Goal: Check status: Check status

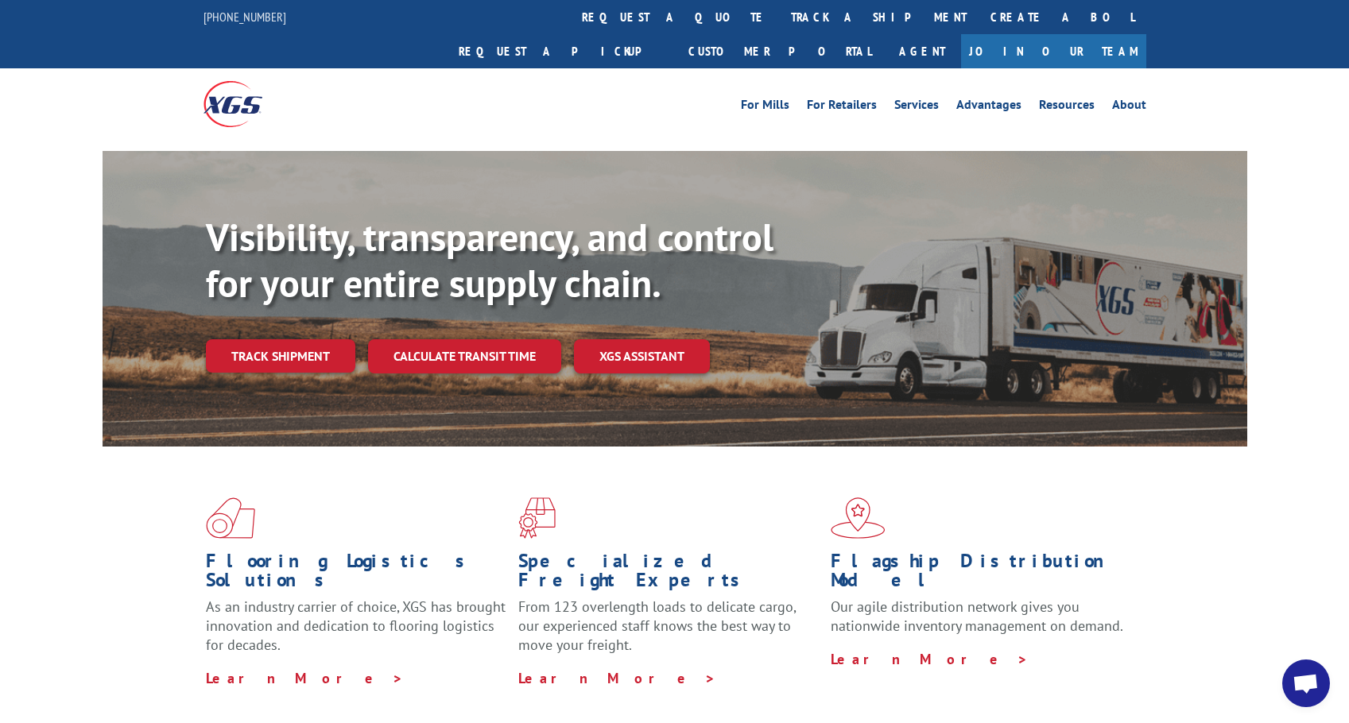
click at [254, 339] on link "Track shipment" at bounding box center [280, 355] width 149 height 33
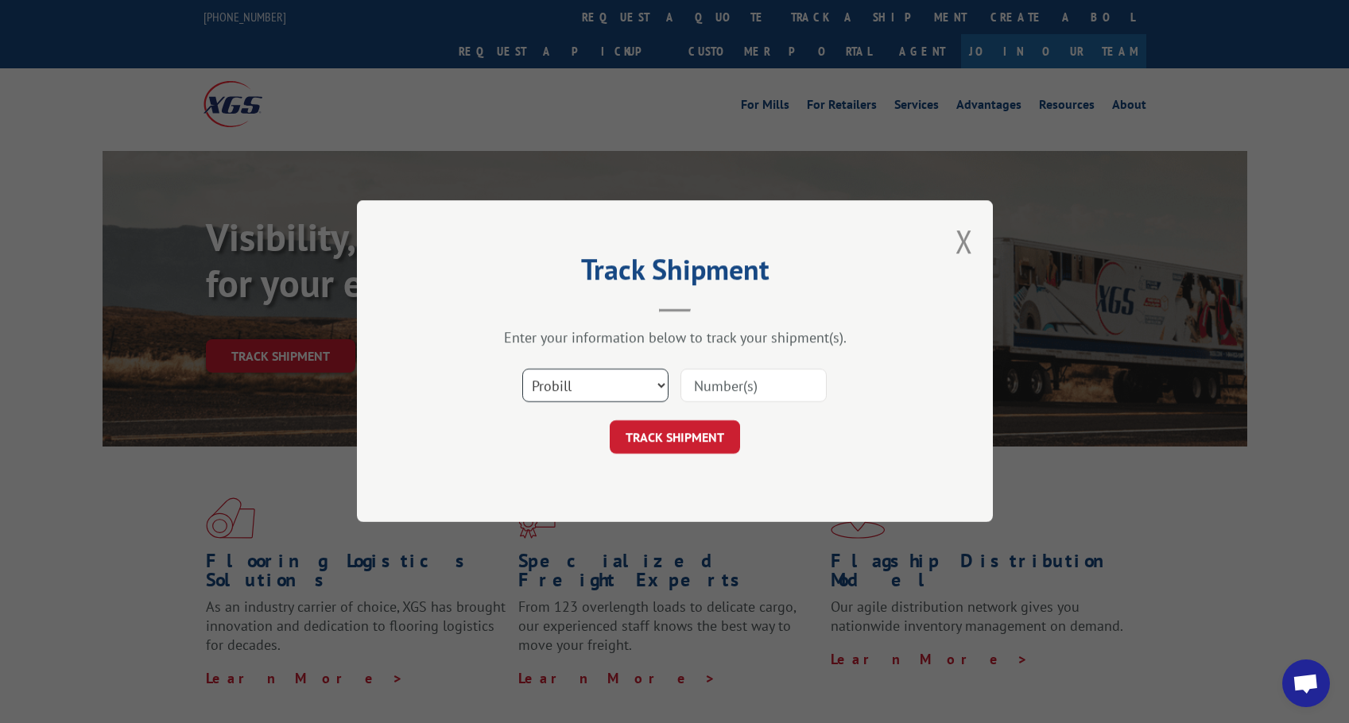
click at [575, 388] on select "Select category... Probill BOL PO" at bounding box center [595, 386] width 146 height 33
select select "bol"
click at [522, 370] on select "Select category... Probill BOL PO" at bounding box center [595, 386] width 146 height 33
click at [718, 391] on input at bounding box center [753, 386] width 146 height 33
paste input "5076492"
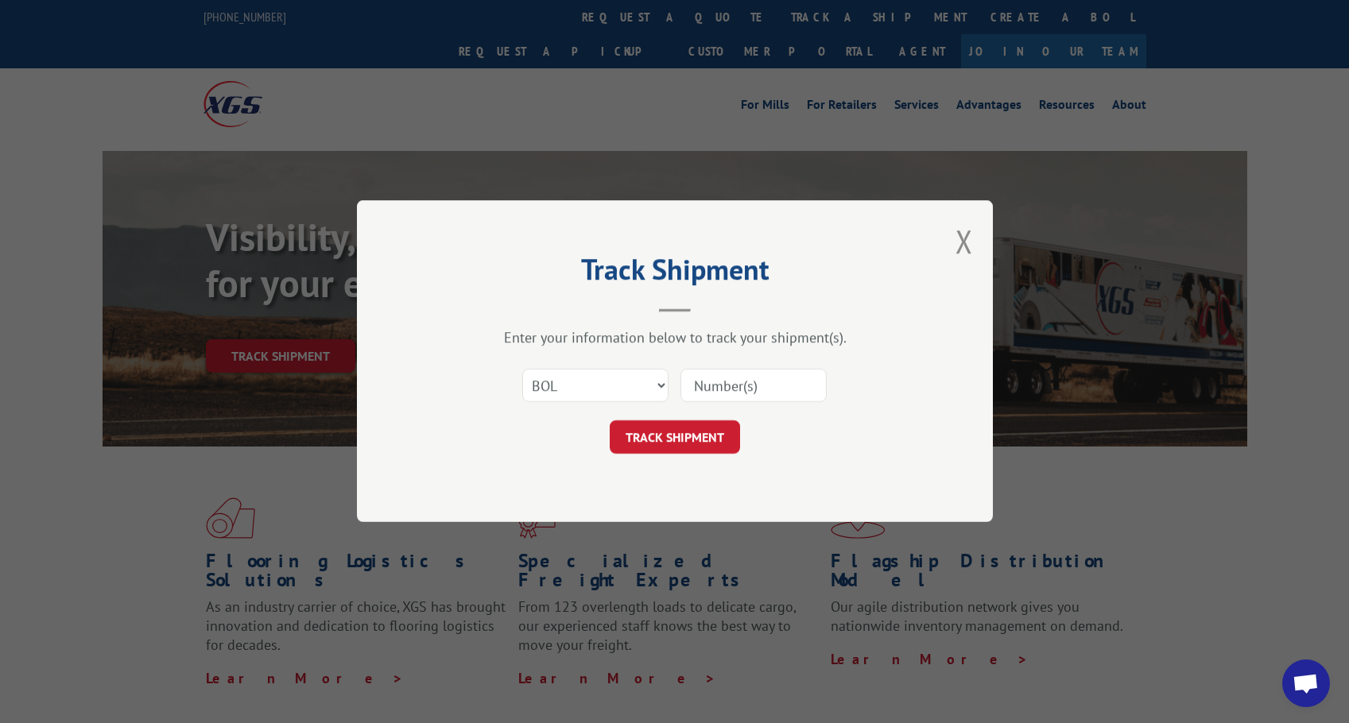
type input "5076492"
click button "TRACK SHIPMENT" at bounding box center [675, 437] width 130 height 33
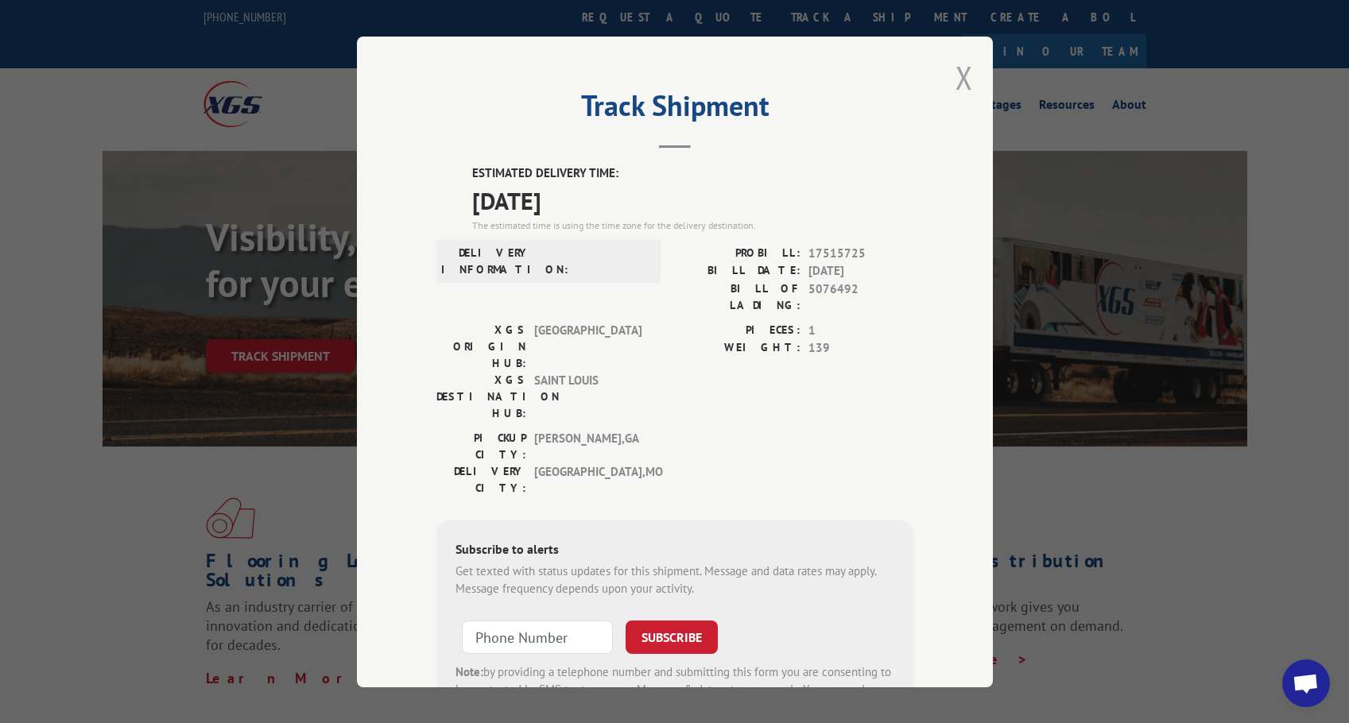
click at [955, 81] on button "Close modal" at bounding box center [963, 77] width 17 height 42
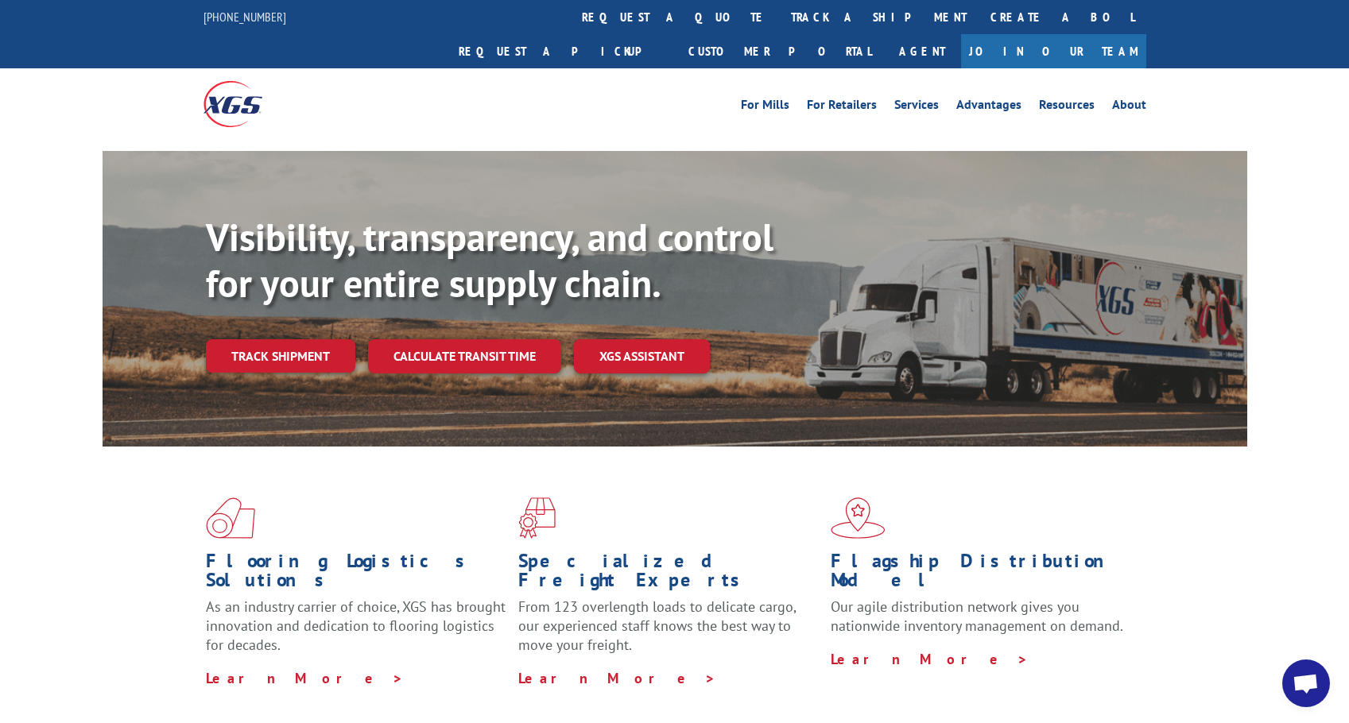
click at [259, 339] on link "Track shipment" at bounding box center [280, 355] width 149 height 33
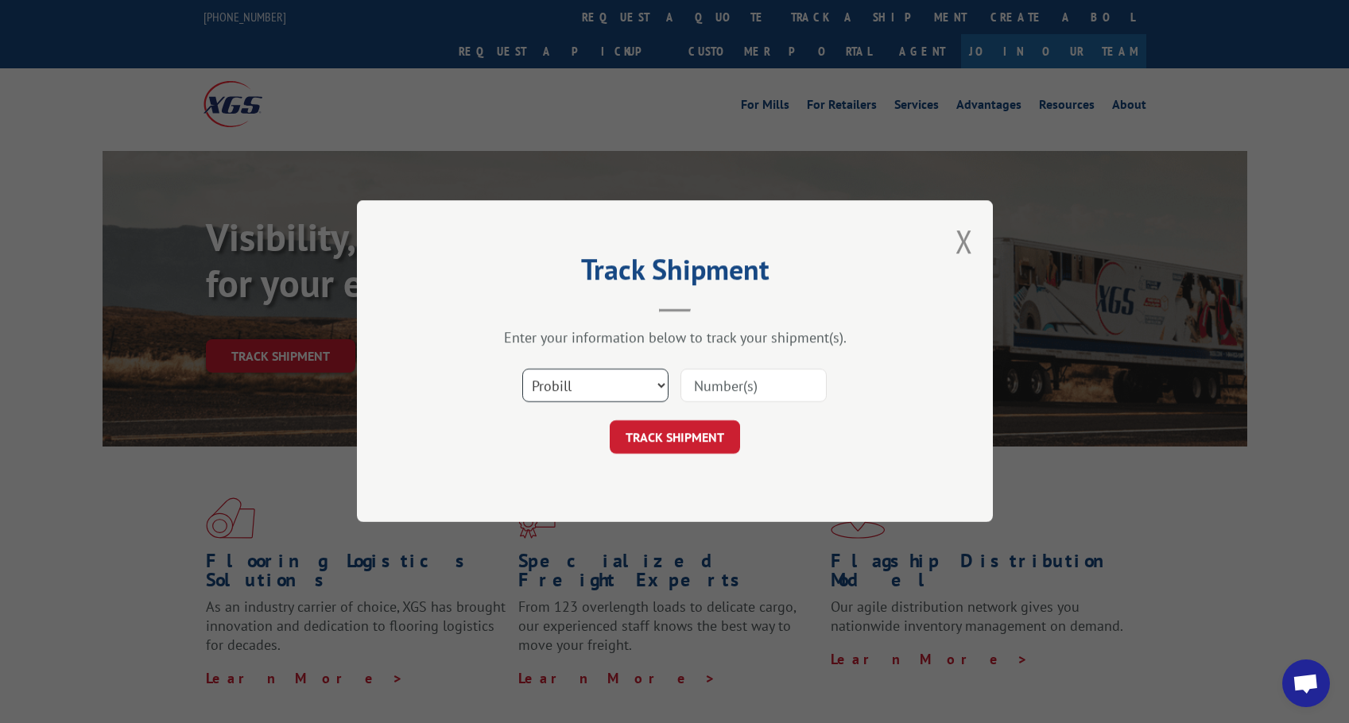
click at [625, 387] on select "Select category... Probill BOL PO" at bounding box center [595, 386] width 146 height 33
select select "bol"
click at [522, 370] on select "Select category... Probill BOL PO" at bounding box center [595, 386] width 146 height 33
click at [714, 391] on input at bounding box center [753, 386] width 146 height 33
paste input "5086619"
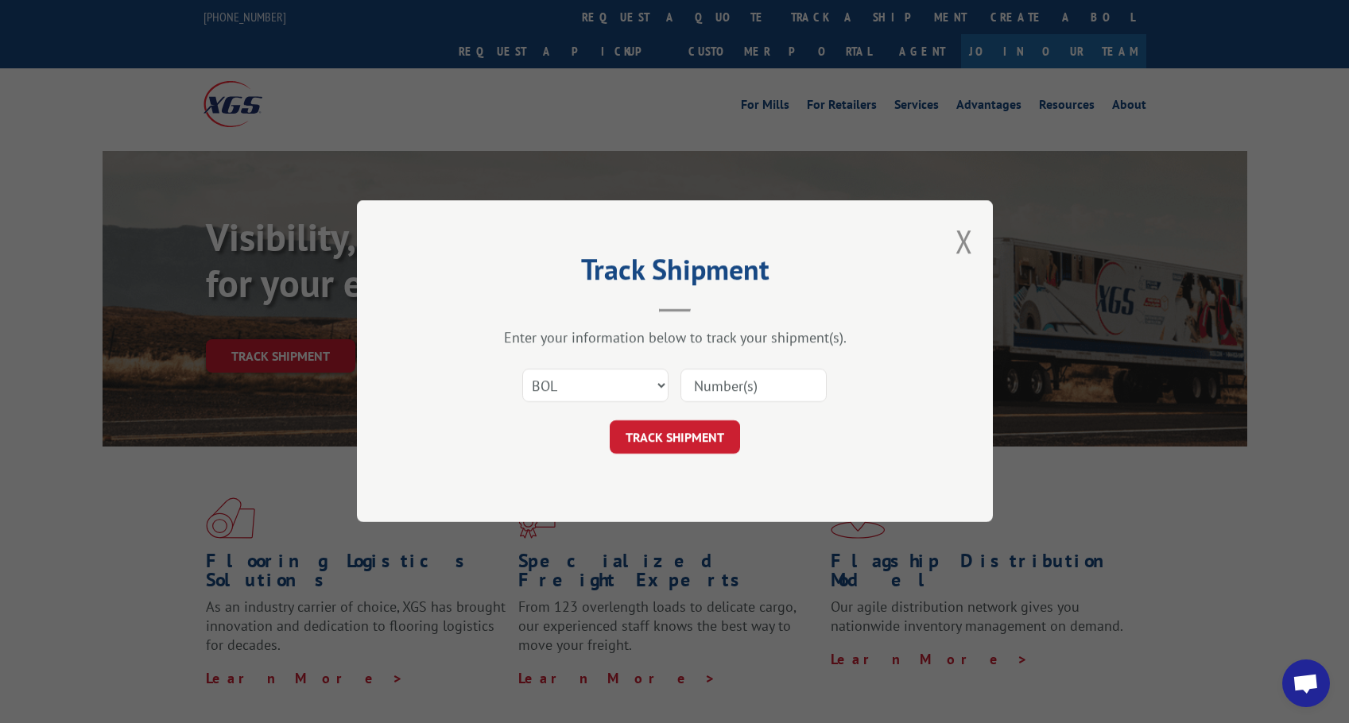
type input "5086619"
click button "TRACK SHIPMENT" at bounding box center [675, 437] width 130 height 33
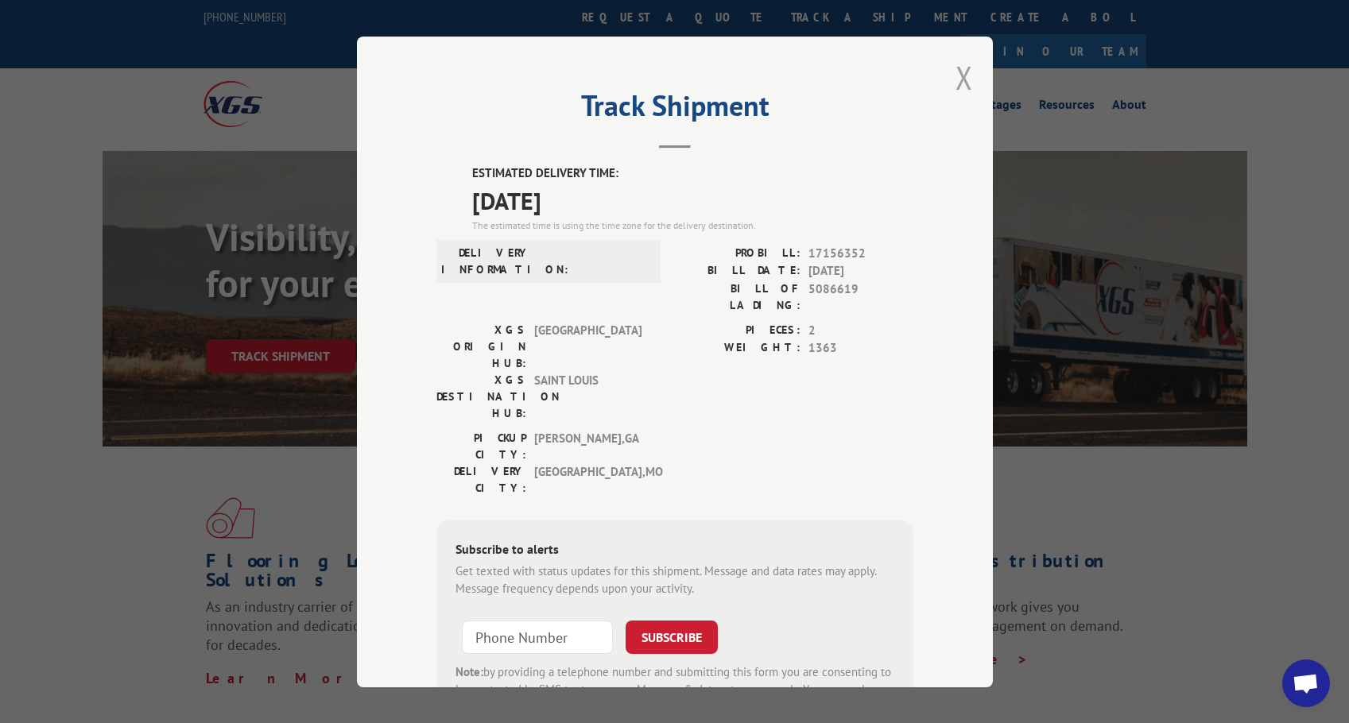
click at [957, 78] on button "Close modal" at bounding box center [963, 77] width 17 height 42
